Goal: Task Accomplishment & Management: Manage account settings

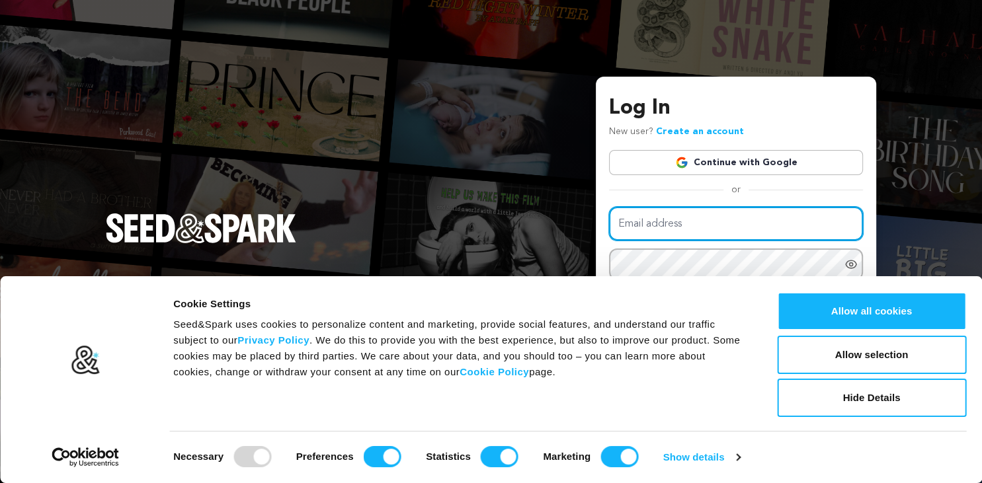
click at [663, 229] on input "Email address" at bounding box center [736, 224] width 254 height 34
type input "[EMAIL_ADDRESS][DOMAIN_NAME]"
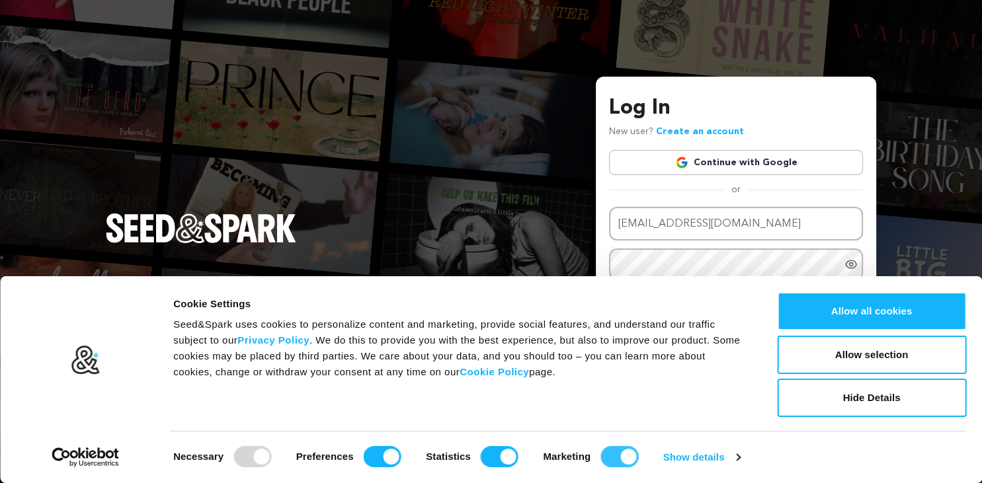
click at [604, 459] on input "Marketing" at bounding box center [619, 456] width 38 height 21
checkbox input "false"
click at [499, 462] on input "Statistics" at bounding box center [500, 456] width 38 height 21
checkbox input "false"
click at [368, 458] on input "Preferences" at bounding box center [383, 456] width 38 height 21
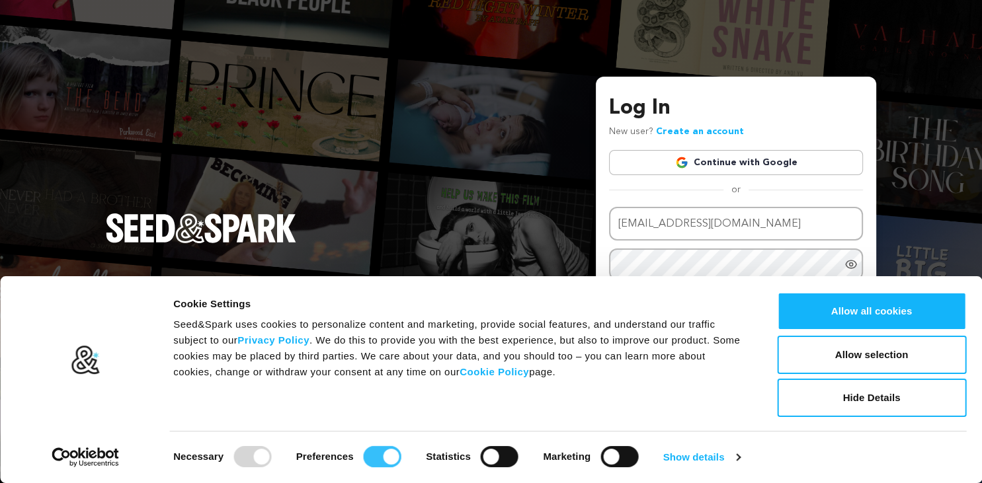
checkbox input "false"
click at [835, 358] on button "Allow selection" at bounding box center [871, 355] width 189 height 38
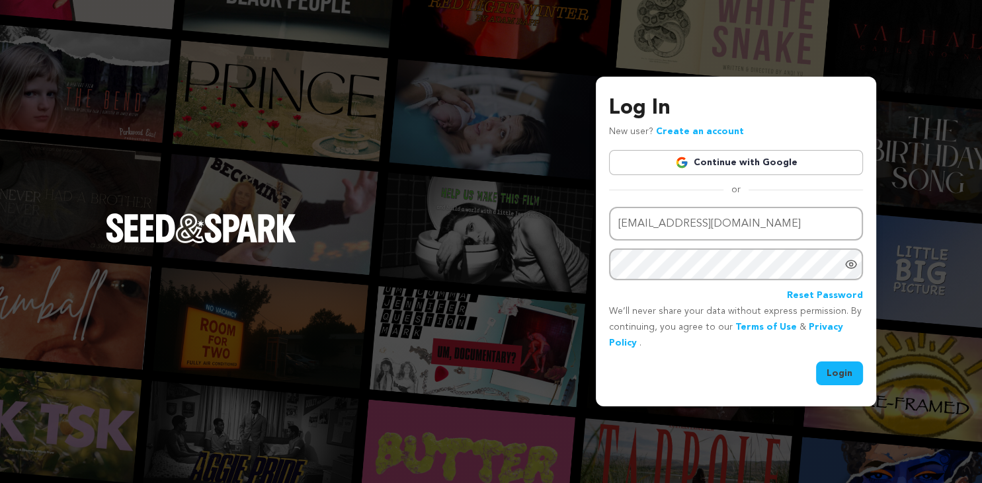
click at [850, 266] on icon "Show password as plain text. Warning: this will display your password on the sc…" at bounding box center [851, 264] width 3 height 3
click at [848, 378] on button "Login" at bounding box center [839, 374] width 47 height 24
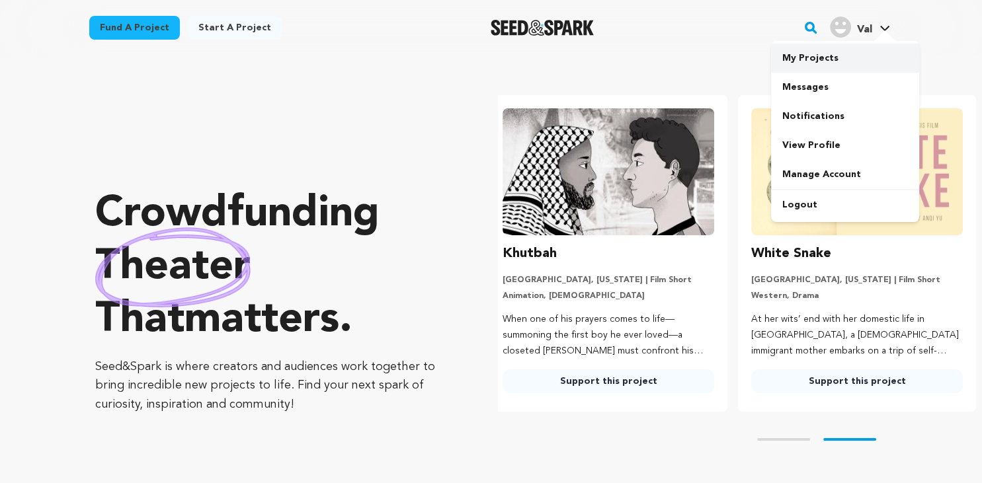
scroll to position [0, 259]
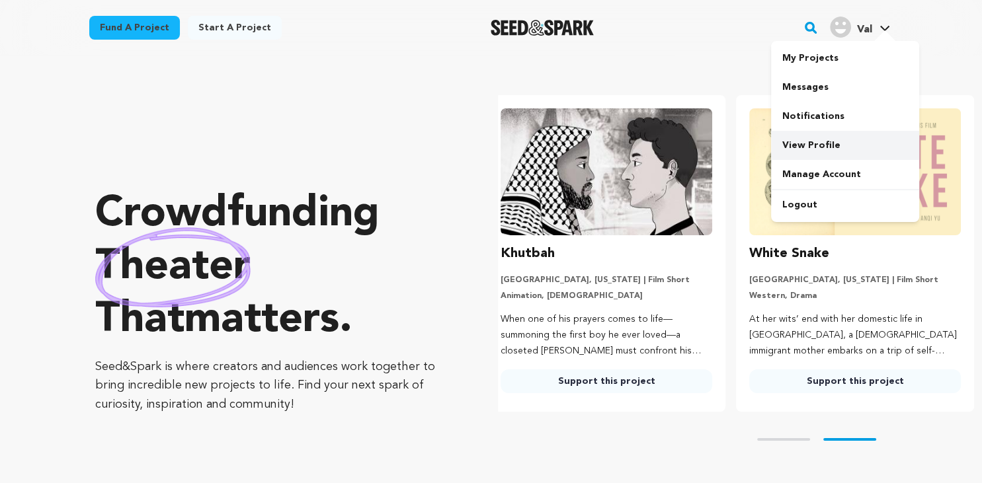
click at [808, 140] on link "View Profile" at bounding box center [845, 145] width 148 height 29
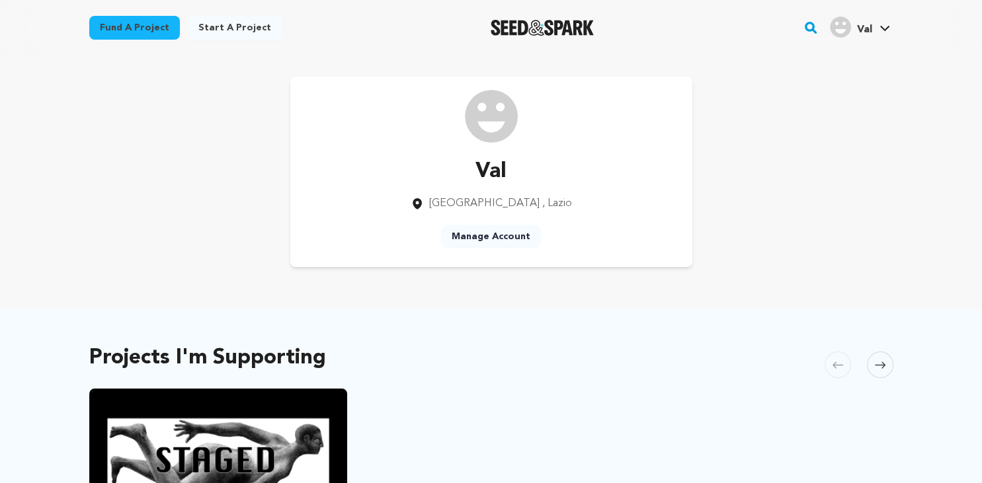
click at [466, 231] on link "Manage Account" at bounding box center [491, 237] width 100 height 24
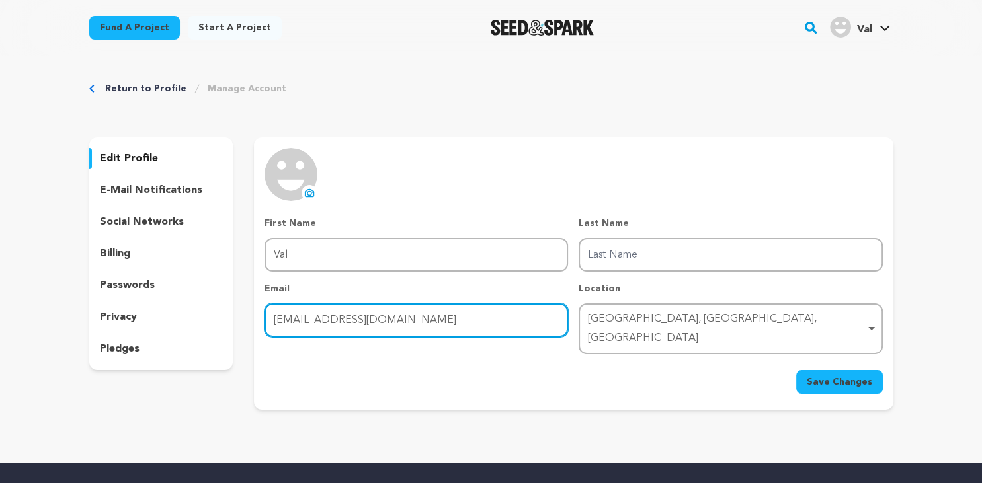
click at [321, 321] on input "[EMAIL_ADDRESS][DOMAIN_NAME]" at bounding box center [417, 321] width 304 height 34
type input "[EMAIL_ADDRESS][DOMAIN_NAME]"
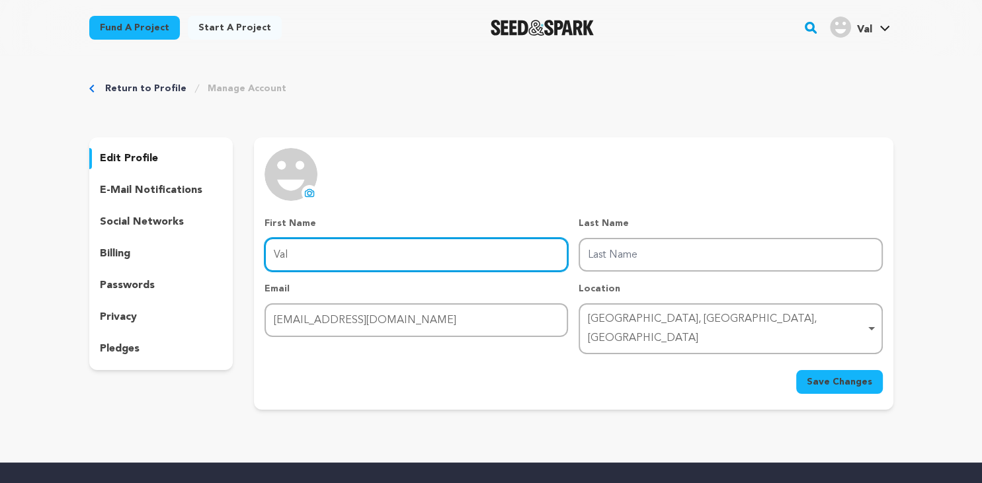
click at [358, 249] on input "Val" at bounding box center [417, 255] width 304 height 34
type input "EJ"
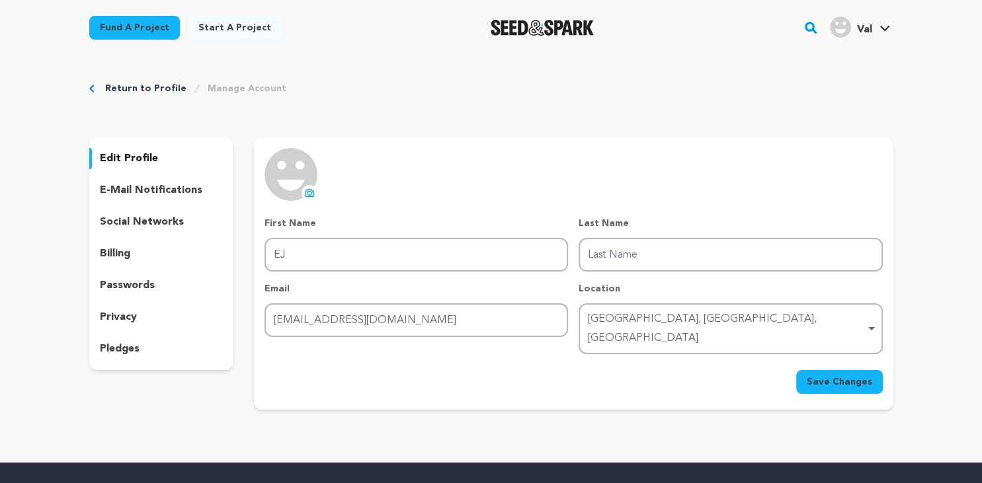
click at [431, 200] on div "uploading spinner upload profile image First Name First Name EJ Last Name Last …" at bounding box center [574, 271] width 618 height 246
click at [829, 376] on span "Save Changes" at bounding box center [839, 382] width 65 height 13
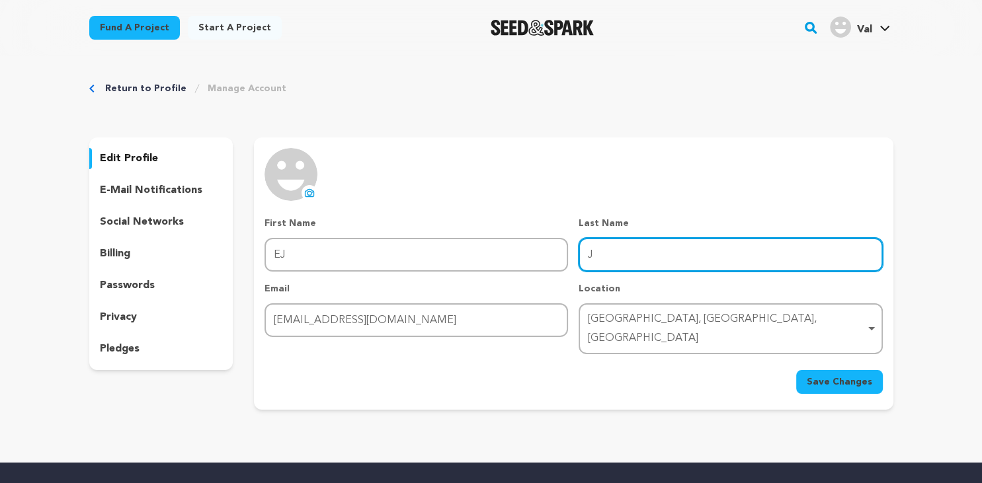
type input "J"
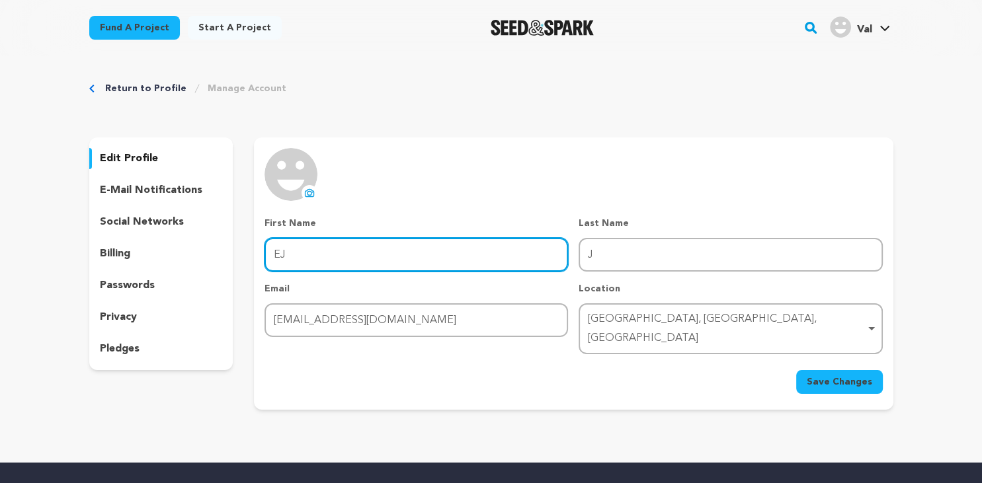
click at [493, 258] on input "EJ" at bounding box center [417, 255] width 304 height 34
type input "E"
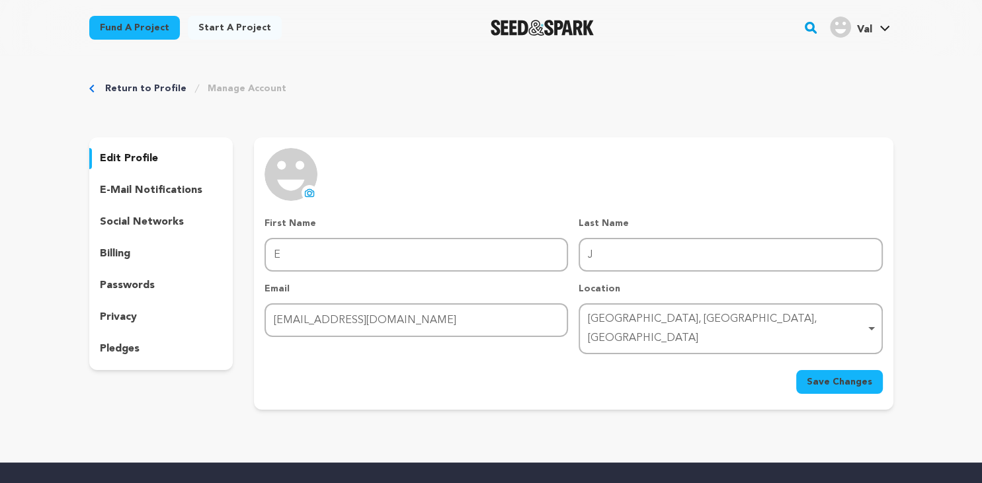
click at [848, 376] on span "Save Changes" at bounding box center [839, 382] width 65 height 13
